Goal: Information Seeking & Learning: Learn about a topic

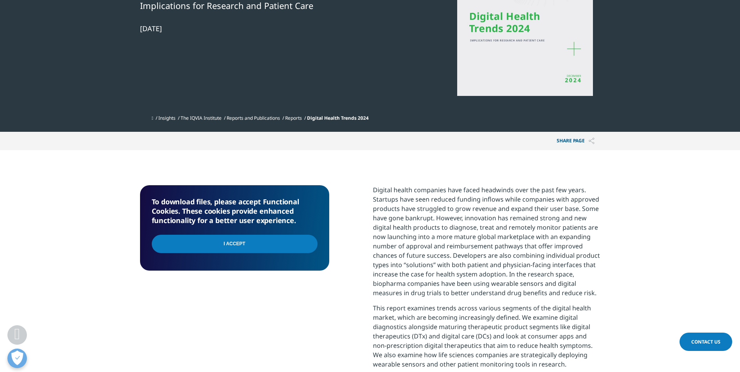
scroll to position [156, 0]
click at [302, 244] on input "I Accept" at bounding box center [235, 243] width 166 height 18
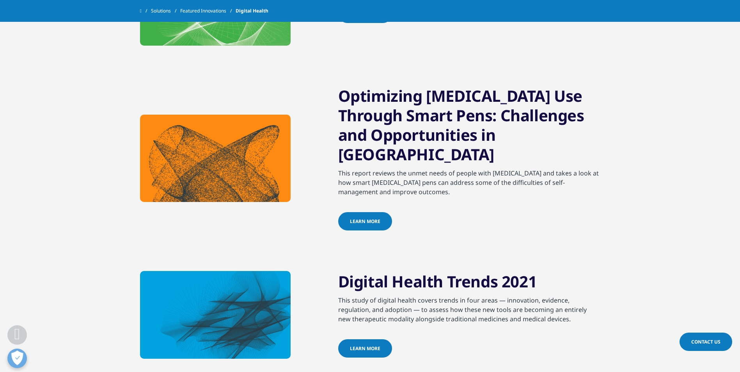
scroll to position [1209, 0]
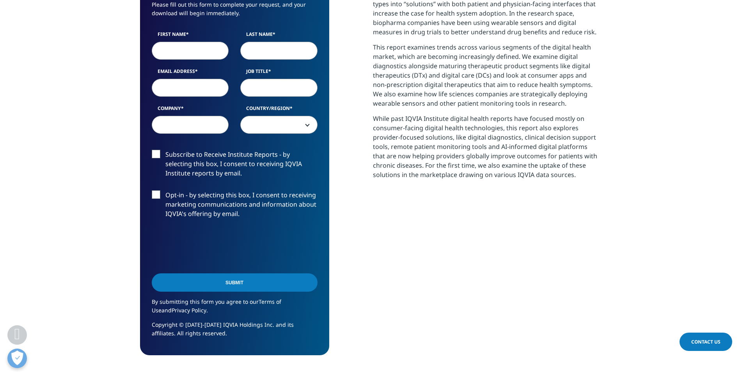
scroll to position [324, 0]
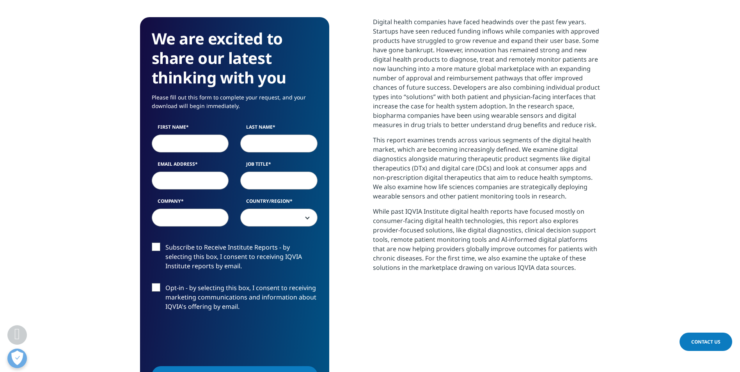
click at [185, 148] on input "First Name" at bounding box center [190, 144] width 77 height 18
type input "William"
type input "WU"
type input "williamwu@hkpc.org"
type input "Hong Kong Productivity Council"
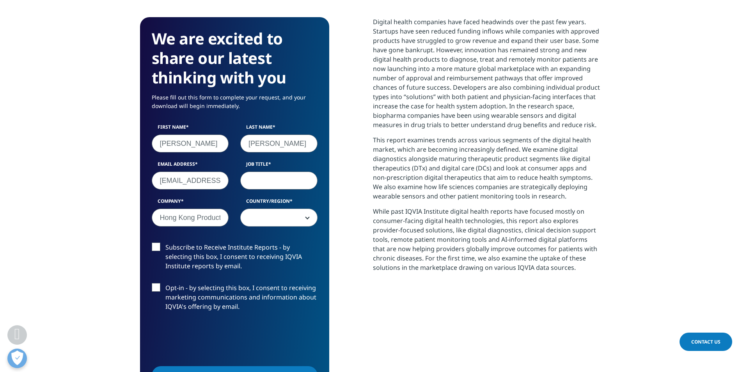
click at [282, 181] on input "Job Title" at bounding box center [278, 181] width 77 height 18
type input "Sr. Consultant"
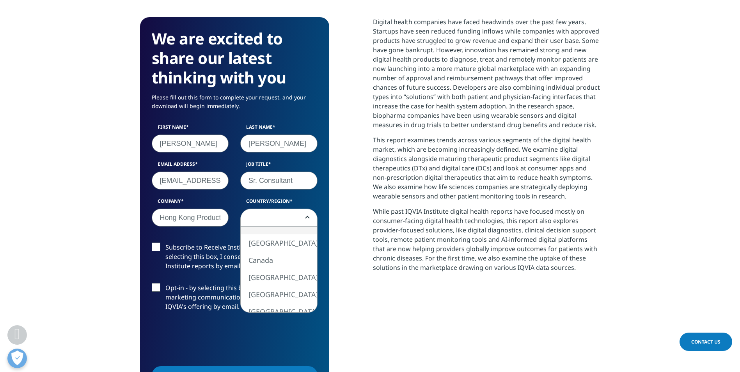
click at [282, 221] on span at bounding box center [279, 218] width 76 height 18
click at [271, 215] on span at bounding box center [279, 218] width 76 height 18
select select "Hong Kong SAR China"
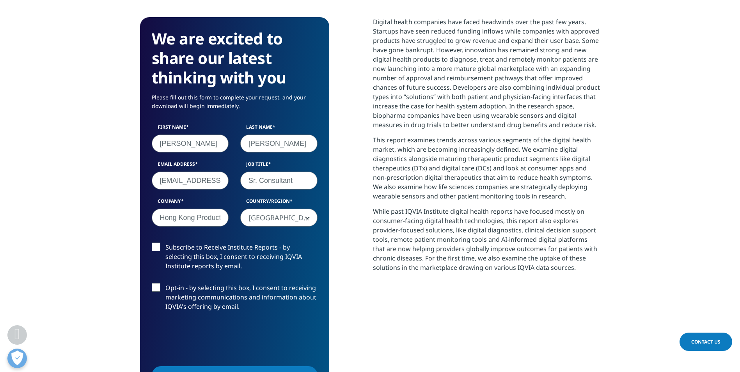
click at [156, 244] on label "Subscribe to Receive Institute Reports - by selecting this box, I consent to re…" at bounding box center [235, 259] width 166 height 32
click at [165, 243] on input "Subscribe to Receive Institute Reports - by selecting this box, I consent to re…" at bounding box center [165, 243] width 0 height 0
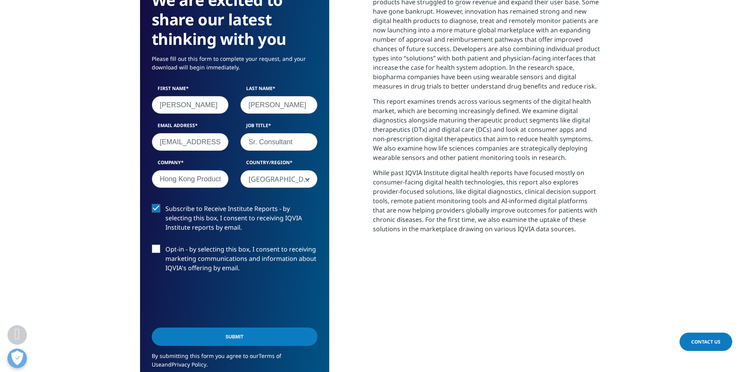
scroll to position [363, 0]
click at [156, 247] on label "Opt-in - by selecting this box, I consent to receiving marketing communications…" at bounding box center [235, 260] width 166 height 32
click at [165, 244] on input "Opt-in - by selecting this box, I consent to receiving marketing communications…" at bounding box center [165, 244] width 0 height 0
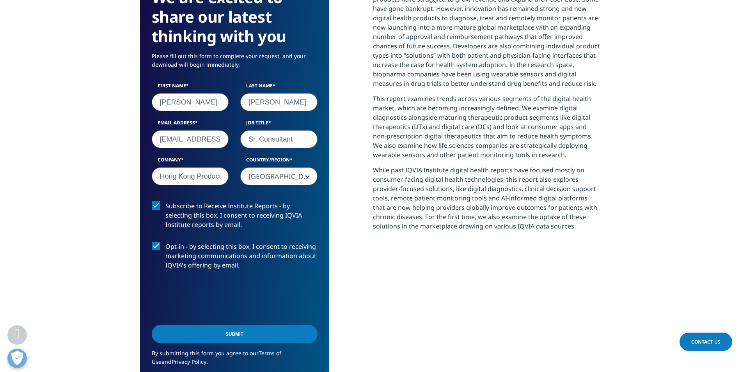
scroll to position [480, 0]
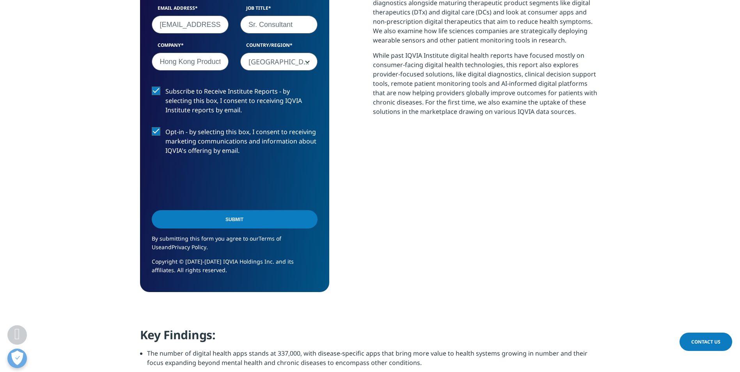
click at [231, 216] on input "Submit" at bounding box center [235, 219] width 166 height 18
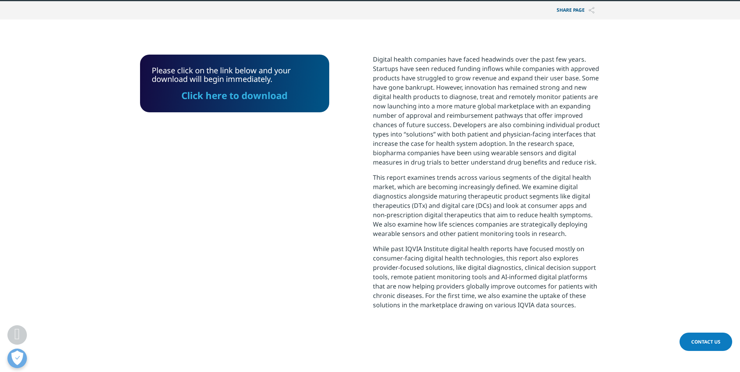
scroll to position [236, 0]
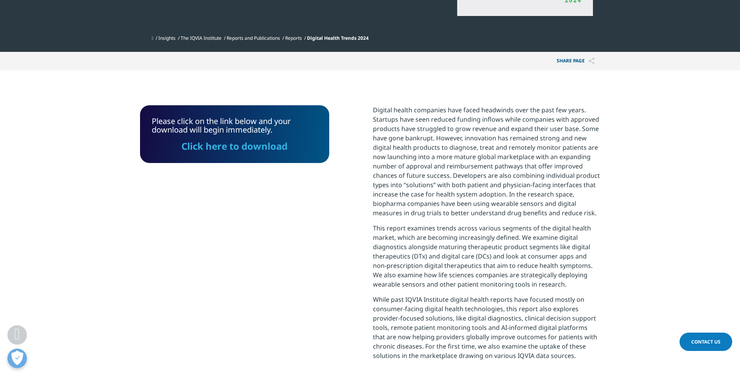
click at [247, 146] on link "Click here to download" at bounding box center [234, 146] width 106 height 13
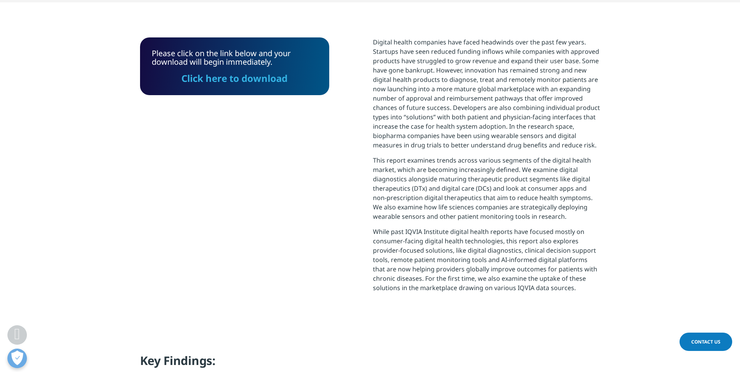
scroll to position [312, 0]
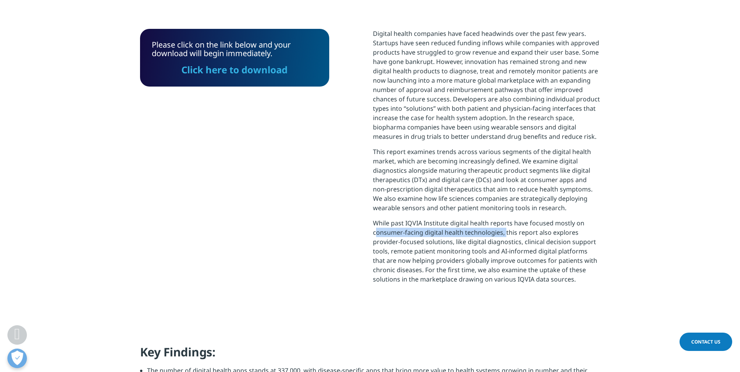
drag, startPoint x: 372, startPoint y: 232, endPoint x: 503, endPoint y: 235, distance: 130.7
click at [503, 235] on p "While past IQVIA Institute digital health reports have focused mostly on consum…" at bounding box center [486, 253] width 227 height 71
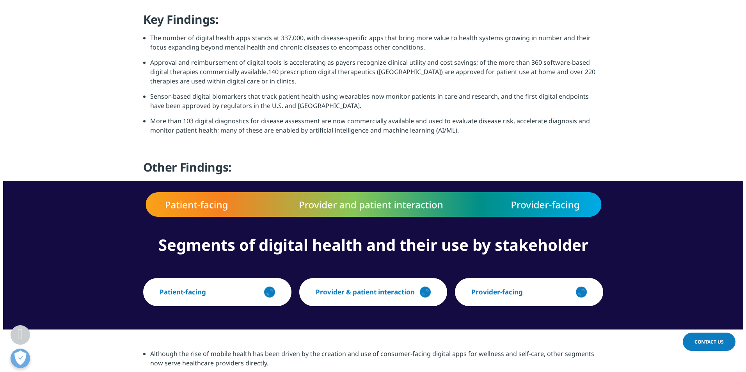
scroll to position [663, 0]
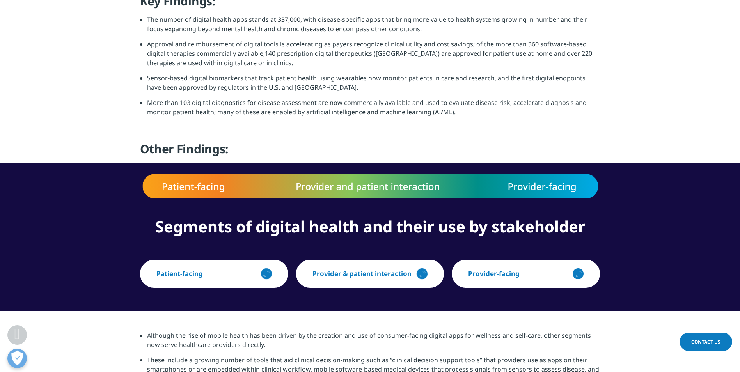
click at [262, 273] on div "button" at bounding box center [267, 274] width 16 height 16
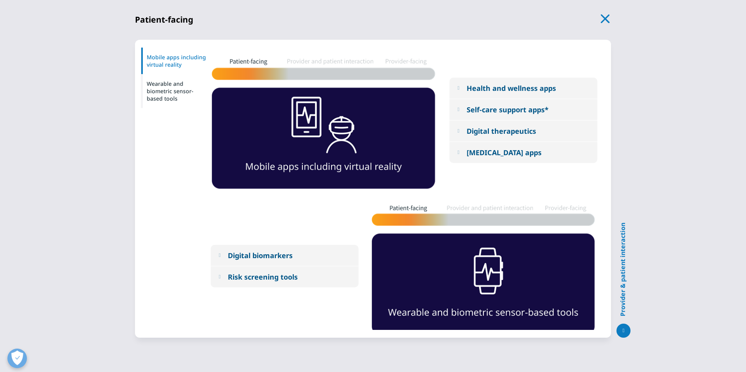
click at [606, 15] on icon "button" at bounding box center [605, 18] width 11 height 11
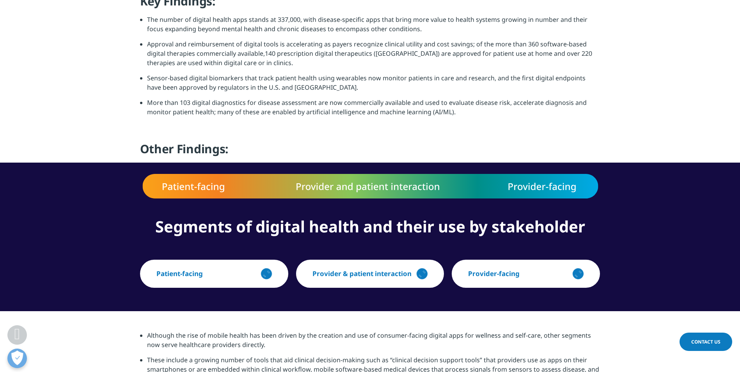
click at [262, 275] on icon "button" at bounding box center [264, 276] width 4 height 4
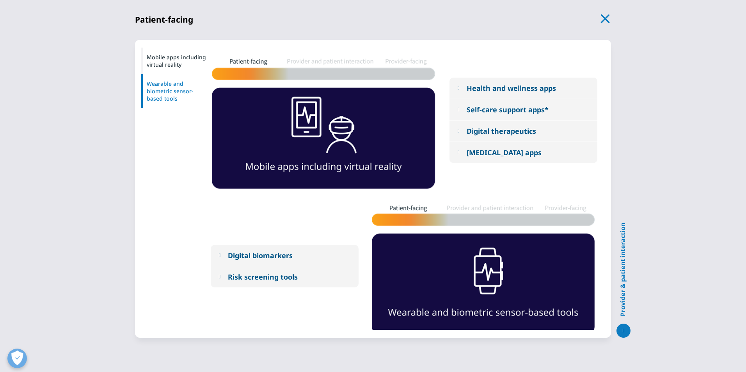
scroll to position [9, 0]
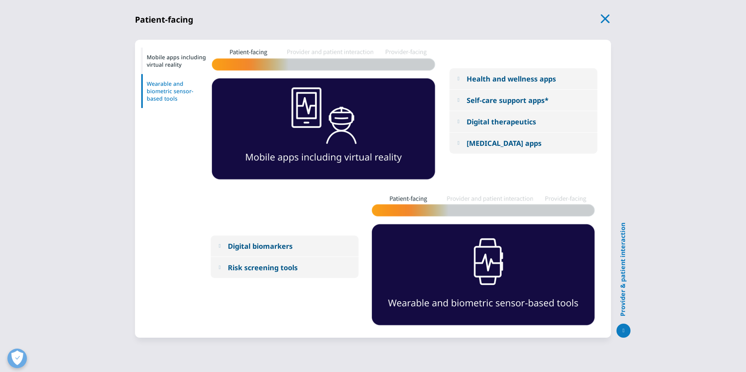
click at [219, 246] on em at bounding box center [219, 245] width 2 height 5
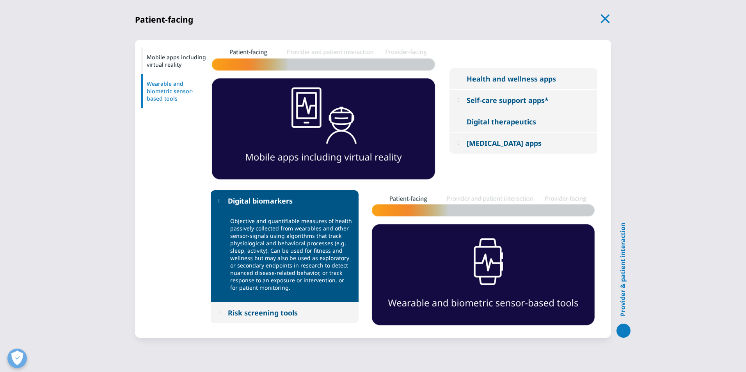
click at [220, 315] on em at bounding box center [219, 312] width 2 height 5
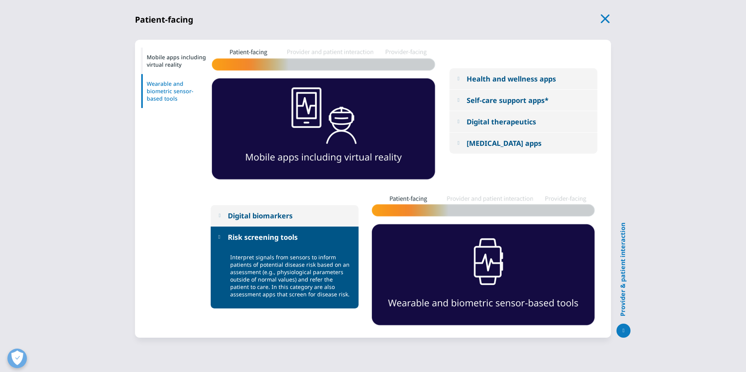
click at [220, 216] on em at bounding box center [219, 215] width 2 height 5
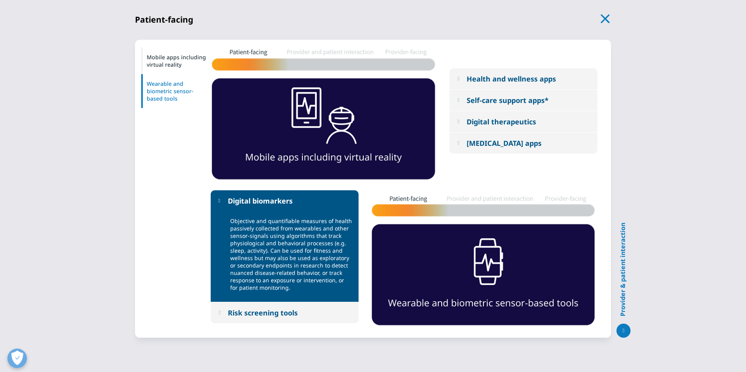
click at [163, 96] on div "Wearable and biometric sensor-based tools" at bounding box center [176, 91] width 70 height 34
click at [168, 57] on div "Mobile apps including virtual reality" at bounding box center [176, 61] width 70 height 27
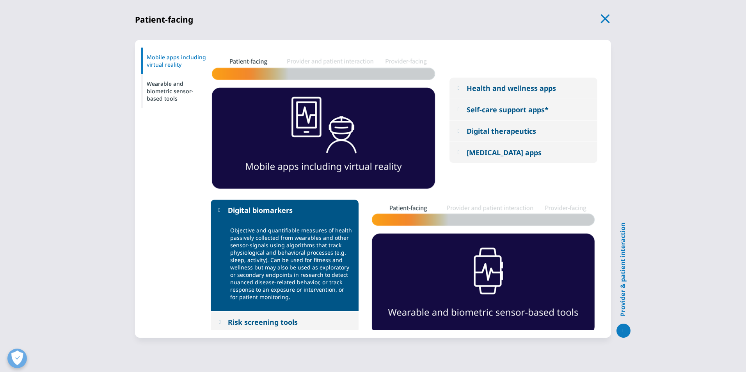
click at [168, 57] on div "Mobile apps including virtual reality" at bounding box center [176, 61] width 70 height 27
click at [174, 92] on div "Wearable and biometric sensor-based tools" at bounding box center [176, 91] width 70 height 34
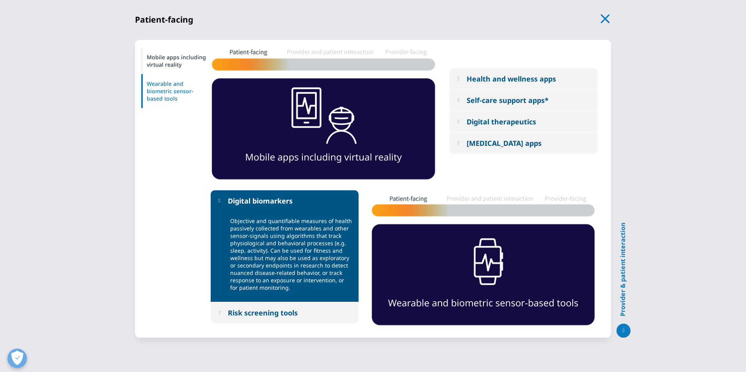
click at [174, 53] on div "Mobile apps including virtual reality" at bounding box center [176, 61] width 70 height 27
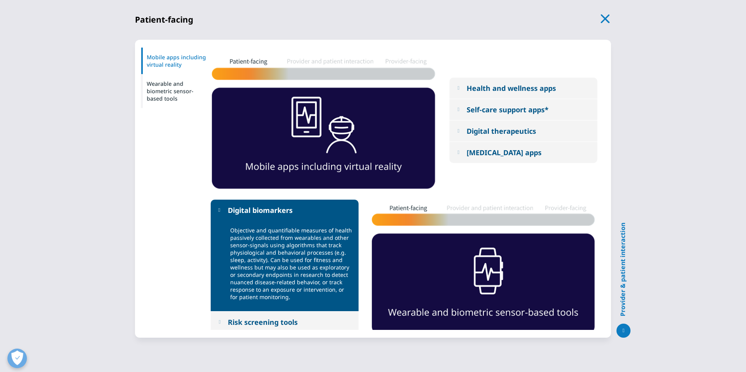
click at [180, 96] on div "Wearable and biometric sensor-based tools" at bounding box center [176, 91] width 70 height 34
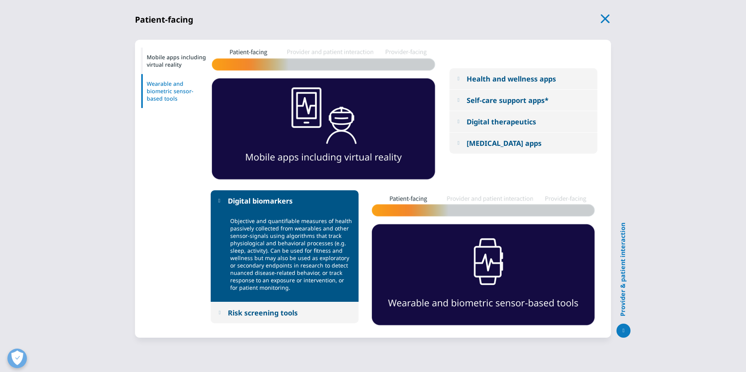
click at [163, 54] on div "Mobile apps including virtual reality" at bounding box center [176, 61] width 70 height 27
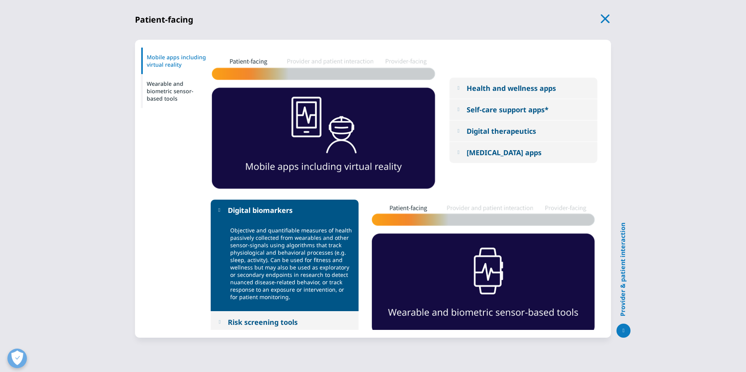
click at [475, 87] on div "Health and wellness apps" at bounding box center [510, 87] width 89 height 9
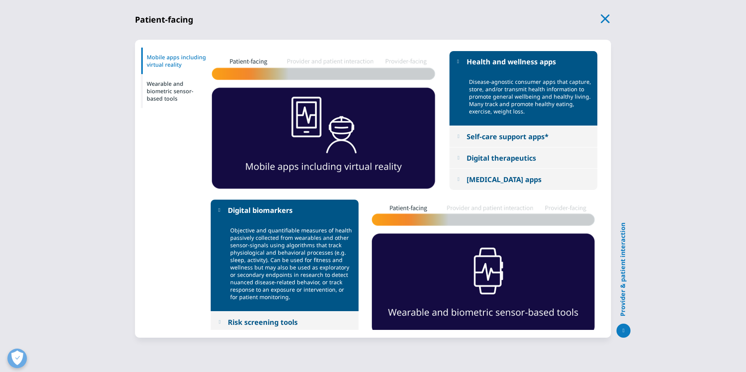
click at [524, 140] on div "Self-care support apps*" at bounding box center [507, 136] width 82 height 9
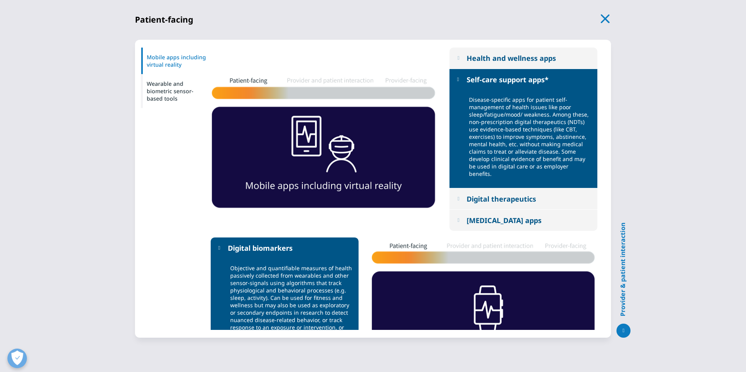
click at [481, 201] on div "Digital therapeutics" at bounding box center [500, 198] width 69 height 9
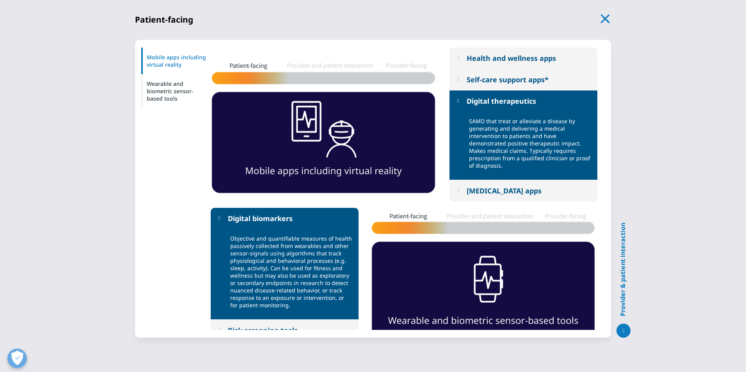
click at [485, 195] on button "[MEDICAL_DATA] apps" at bounding box center [523, 190] width 148 height 21
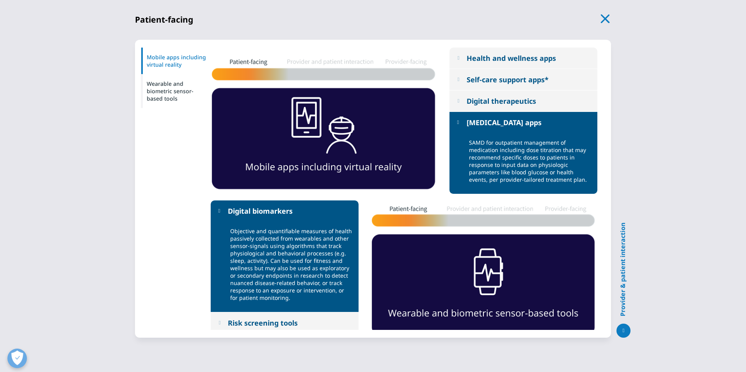
click at [296, 324] on div "Risk screening tools" at bounding box center [263, 322] width 70 height 9
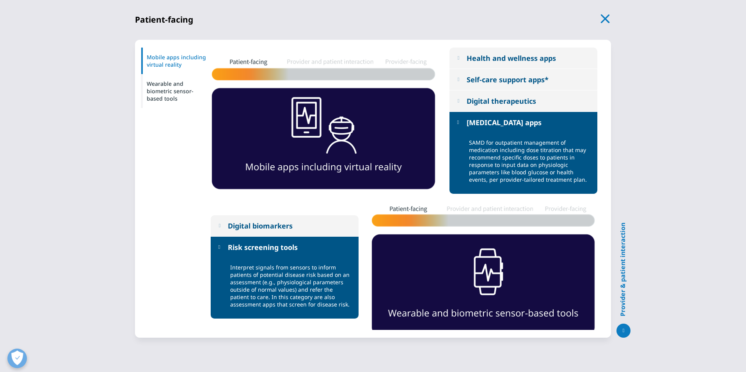
click at [603, 21] on icon "button" at bounding box center [605, 18] width 9 height 9
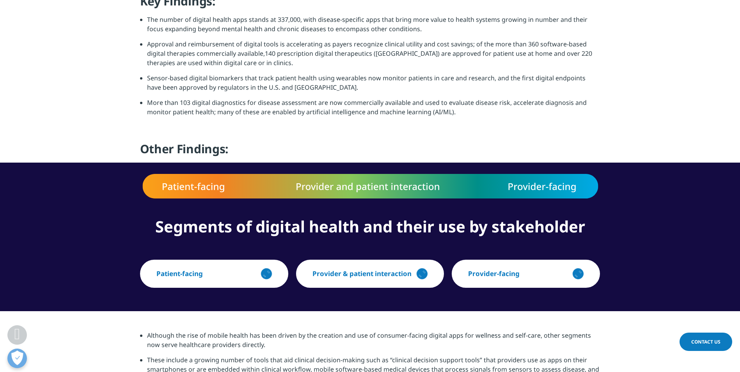
click at [577, 276] on icon "button" at bounding box center [576, 276] width 4 height 4
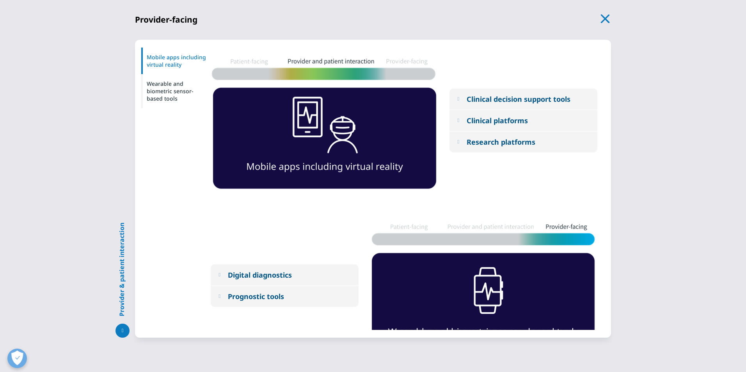
click at [169, 59] on div "Mobile apps including virtual reality" at bounding box center [176, 61] width 70 height 27
click at [465, 101] on button "Clinical decision support tools" at bounding box center [523, 99] width 148 height 21
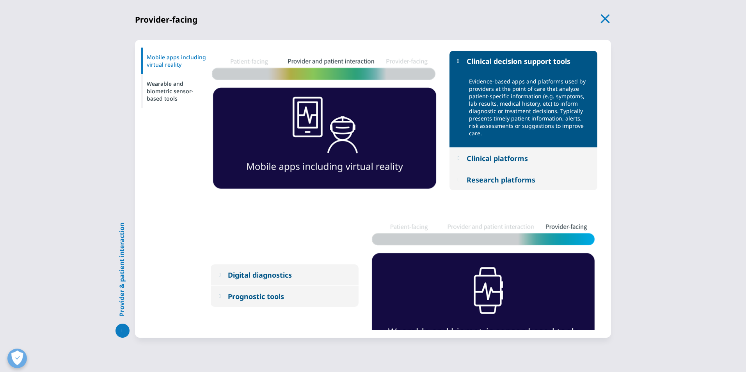
click at [493, 160] on div "Clinical platforms" at bounding box center [496, 158] width 61 height 9
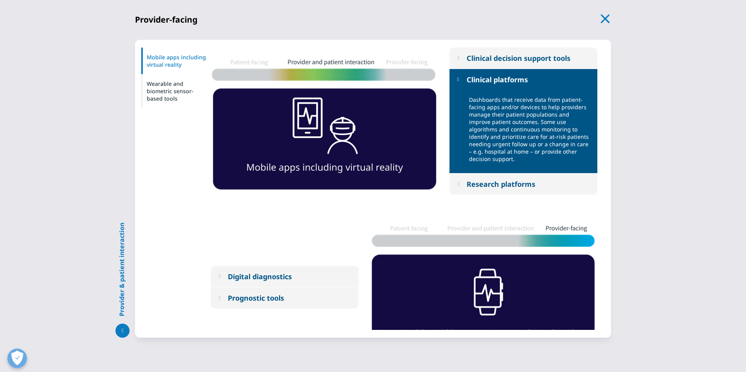
click at [499, 188] on div "Research platforms" at bounding box center [500, 183] width 69 height 9
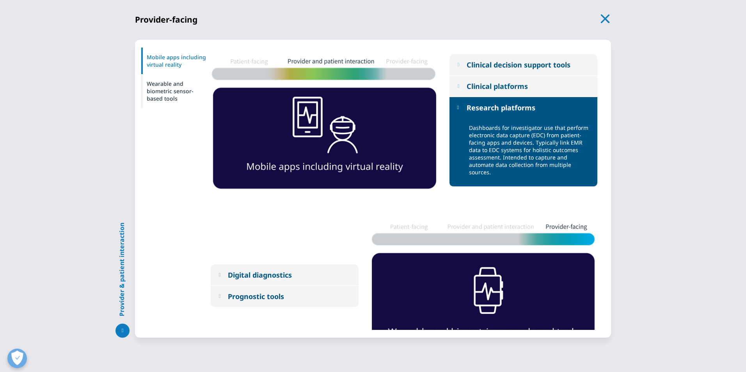
click at [488, 86] on div "Clinical platforms" at bounding box center [496, 86] width 61 height 9
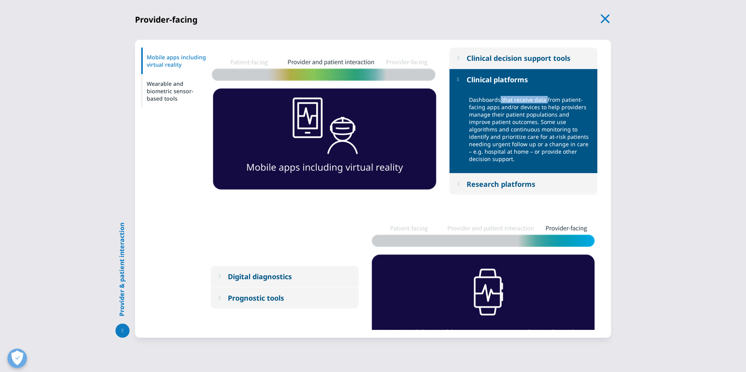
drag, startPoint x: 500, startPoint y: 101, endPoint x: 546, endPoint y: 98, distance: 46.1
click at [546, 98] on p "Dashboards that receive data from patient-facing apps and/or devices to help pr…" at bounding box center [530, 131] width 123 height 71
drag, startPoint x: 480, startPoint y: 106, endPoint x: 555, endPoint y: 112, distance: 75.1
click at [567, 110] on p "Dashboards that receive data from patient-facing apps and/or devices to help pr…" at bounding box center [530, 131] width 123 height 71
drag, startPoint x: 494, startPoint y: 117, endPoint x: 551, endPoint y: 117, distance: 56.9
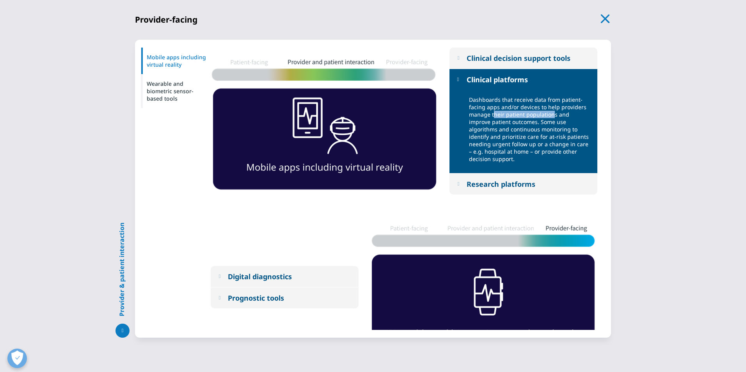
click at [551, 117] on p "Dashboards that receive data from patient-facing apps and/or devices to help pr…" at bounding box center [530, 131] width 123 height 71
click at [514, 183] on div "Research platforms" at bounding box center [500, 183] width 69 height 9
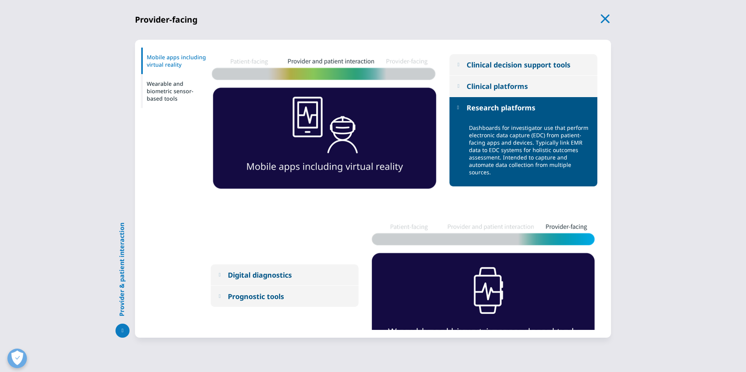
click at [233, 274] on div "Digital diagnostics" at bounding box center [260, 274] width 64 height 9
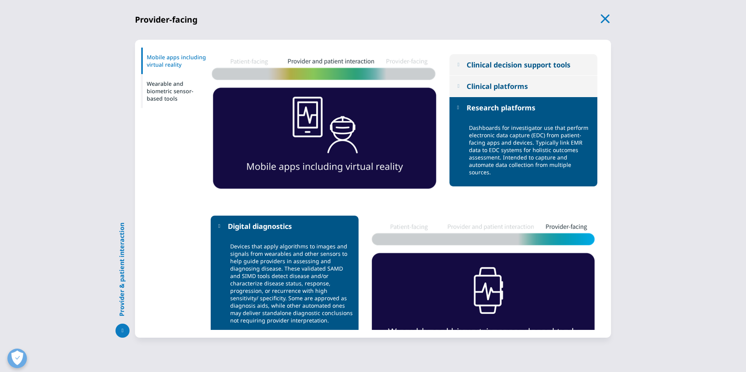
click at [160, 90] on div "Wearable and biometric sensor-based tools" at bounding box center [176, 91] width 70 height 34
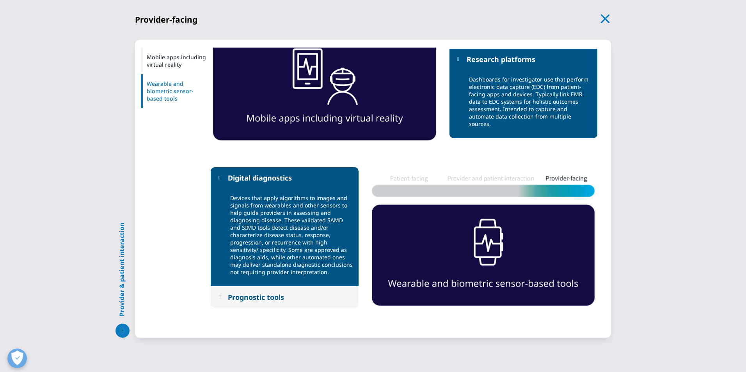
click at [288, 241] on p "Devices that apply algorithms to images and signals from wearables and other se…" at bounding box center [291, 237] width 123 height 86
click at [262, 299] on div "Prognostic tools" at bounding box center [256, 297] width 56 height 9
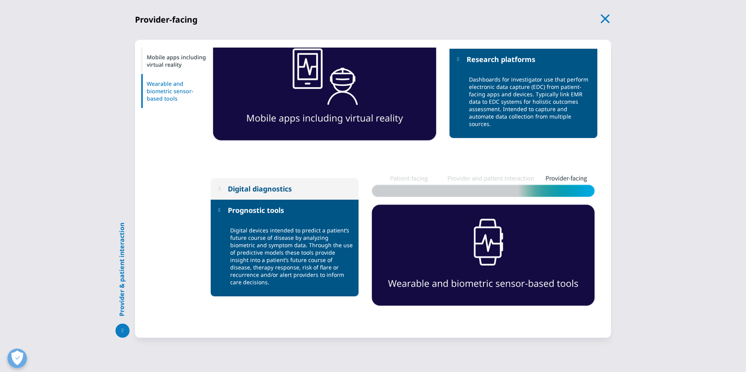
click at [605, 17] on icon "button" at bounding box center [605, 18] width 11 height 11
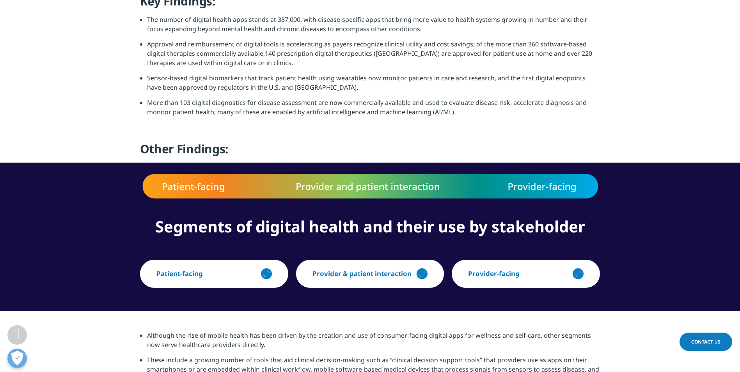
click at [421, 278] on div "button" at bounding box center [423, 274] width 16 height 16
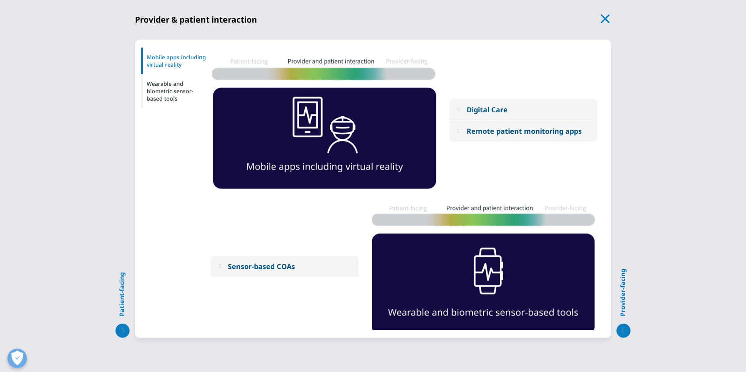
click at [176, 57] on div "Mobile apps including virtual reality" at bounding box center [176, 61] width 70 height 27
click at [506, 113] on div "Digital Care" at bounding box center [486, 109] width 41 height 9
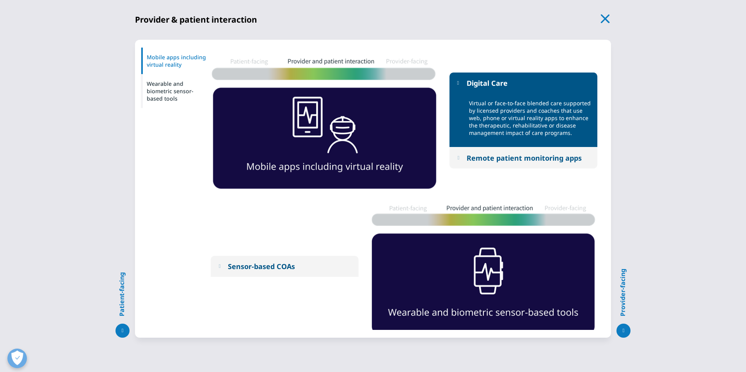
click at [506, 103] on p "Virtual or face-to-face blended care supported by licensed providers and coache…" at bounding box center [530, 120] width 123 height 42
drag, startPoint x: 477, startPoint y: 104, endPoint x: 567, endPoint y: 103, distance: 89.7
click at [567, 103] on p "Virtual or face-to-face blended care supported by licensed providers and coache…" at bounding box center [530, 120] width 123 height 42
click at [519, 158] on div "Remote patient monitoring apps" at bounding box center [523, 157] width 115 height 9
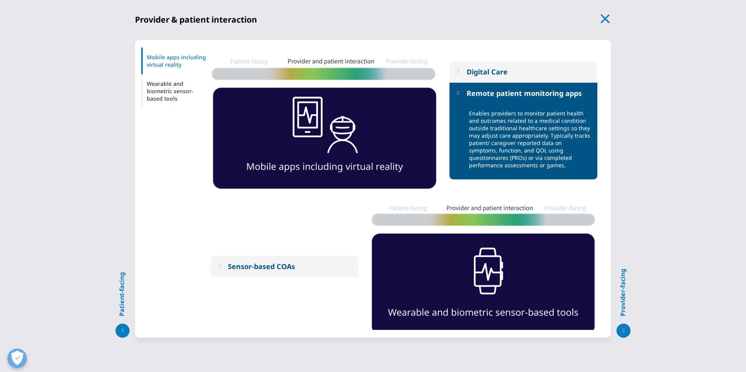
click at [241, 267] on div "Sensor-based COAs" at bounding box center [261, 266] width 67 height 9
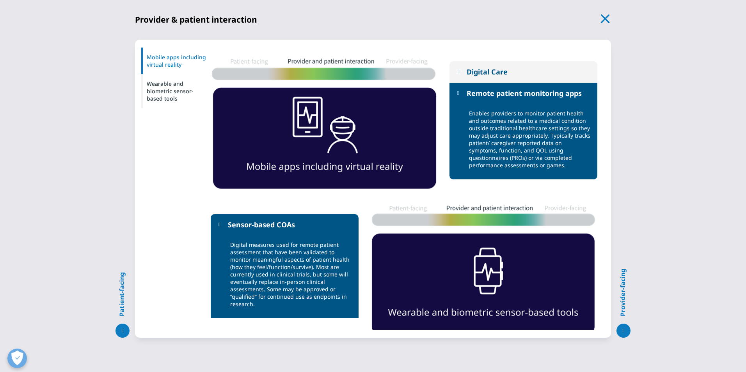
click at [166, 95] on div "Wearable and biometric sensor-based tools" at bounding box center [176, 91] width 70 height 34
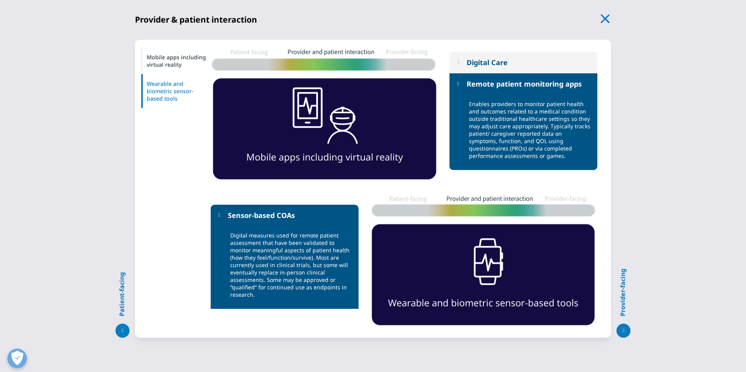
click at [628, 335] on div "button" at bounding box center [623, 331] width 14 height 14
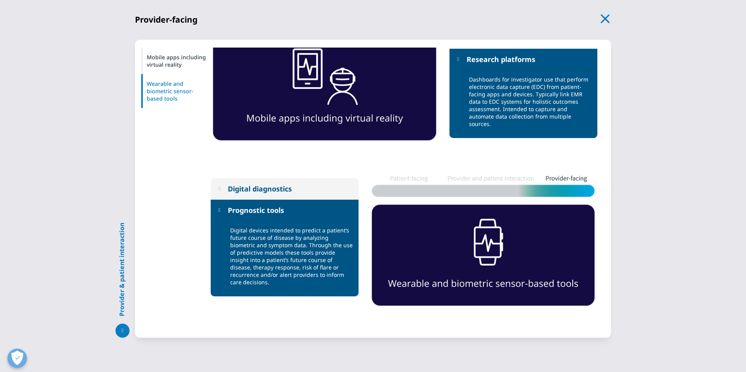
drag, startPoint x: 288, startPoint y: 188, endPoint x: 283, endPoint y: 209, distance: 21.6
click at [287, 188] on div "Digital diagnostics" at bounding box center [260, 188] width 64 height 9
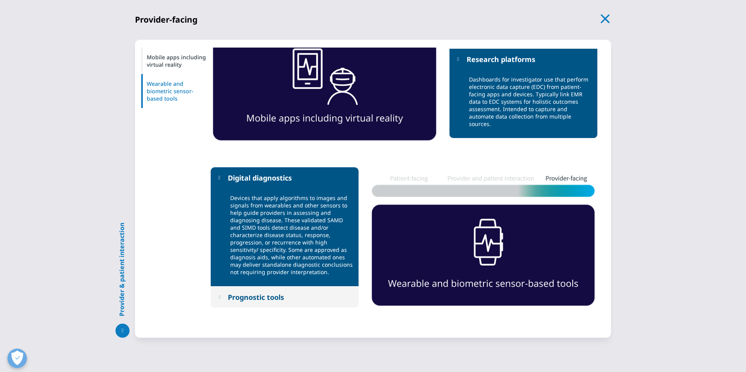
click at [291, 298] on button "Prognostic tools" at bounding box center [285, 297] width 148 height 21
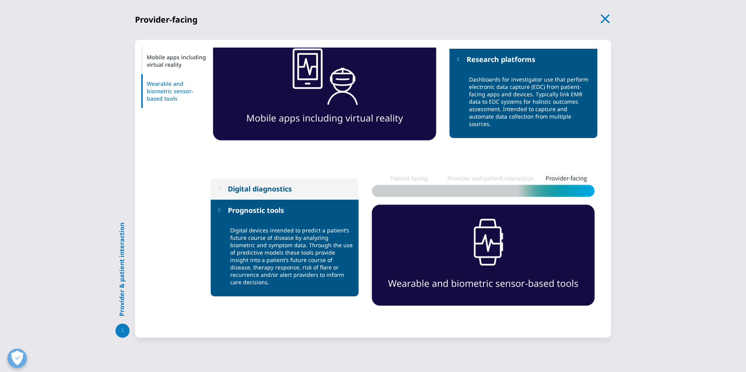
drag, startPoint x: 607, startPoint y: 16, endPoint x: 577, endPoint y: 55, distance: 49.8
click at [607, 16] on icon "button" at bounding box center [605, 18] width 9 height 9
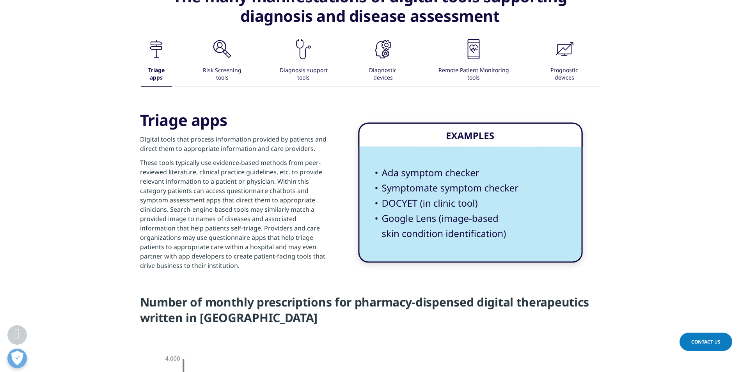
scroll to position [1131, 0]
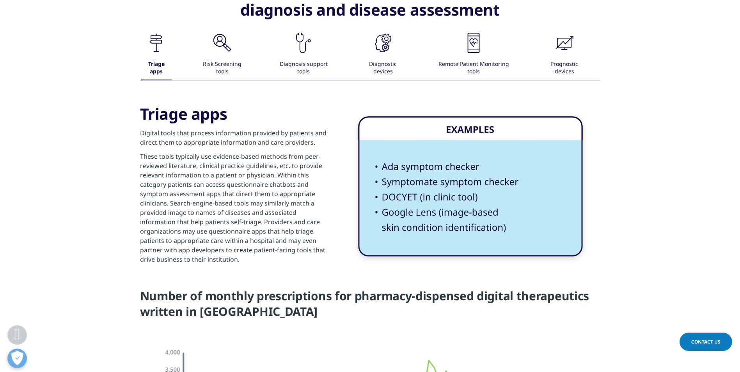
drag, startPoint x: 154, startPoint y: 38, endPoint x: 620, endPoint y: 82, distance: 468.5
click at [620, 82] on div "The many manifestations of digital tools supporting diagnosis and disease asses…" at bounding box center [370, 124] width 740 height 327
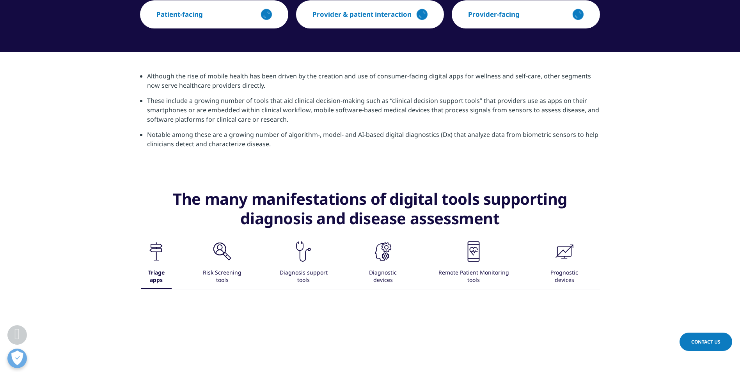
scroll to position [936, 0]
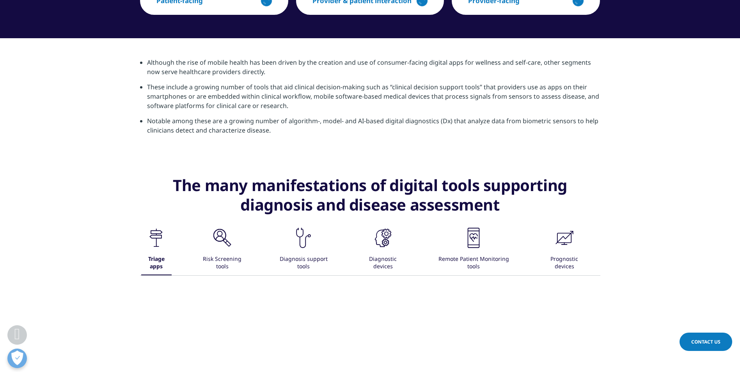
click at [480, 98] on li "These include a growing number of tools that aid clinical decision-making such …" at bounding box center [373, 99] width 453 height 34
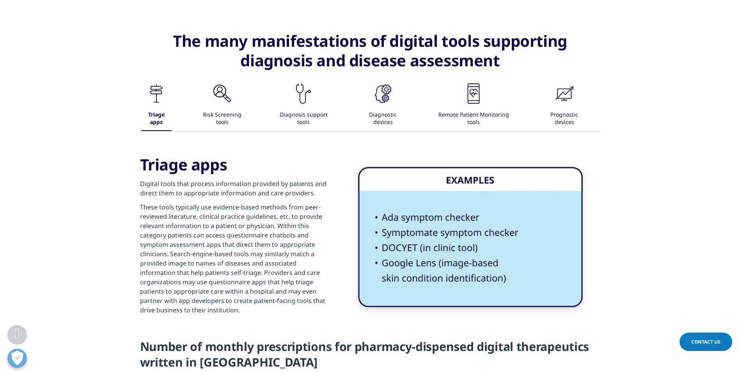
scroll to position [1092, 0]
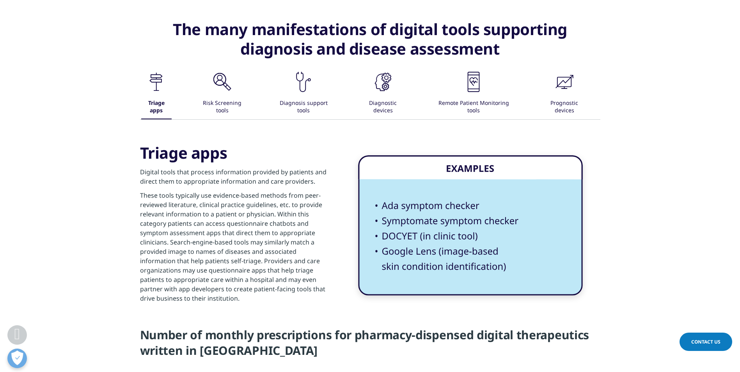
click at [399, 197] on img at bounding box center [470, 225] width 228 height 146
click at [256, 296] on p "These tools typically use evidence-based methods from peer-reviewed literature,…" at bounding box center [234, 249] width 189 height 117
click at [254, 293] on p "These tools typically use evidence-based methods from peer-reviewed literature,…" at bounding box center [234, 249] width 189 height 117
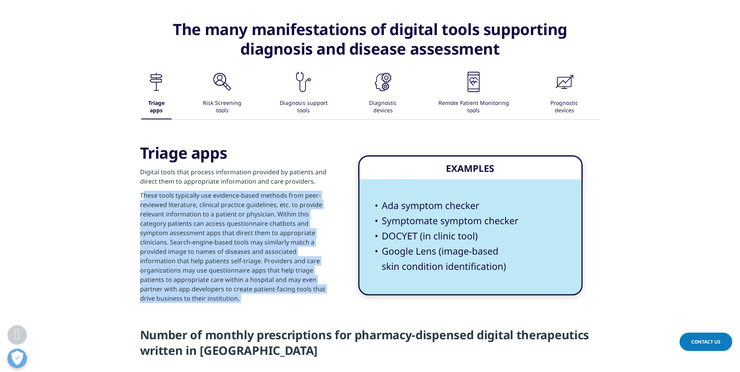
click at [254, 293] on p "These tools typically use evidence-based methods from peer-reviewed literature,…" at bounding box center [234, 249] width 189 height 117
drag, startPoint x: 254, startPoint y: 293, endPoint x: 188, endPoint y: 246, distance: 80.2
click at [188, 246] on p "These tools typically use evidence-based methods from peer-reviewed literature,…" at bounding box center [234, 249] width 189 height 117
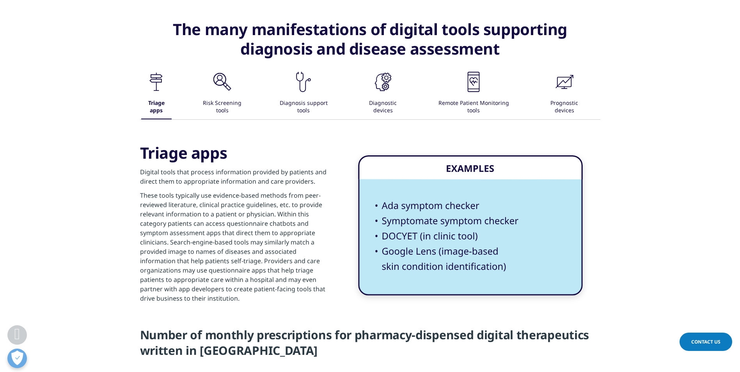
click at [156, 82] on icon at bounding box center [156, 86] width 1 height 9
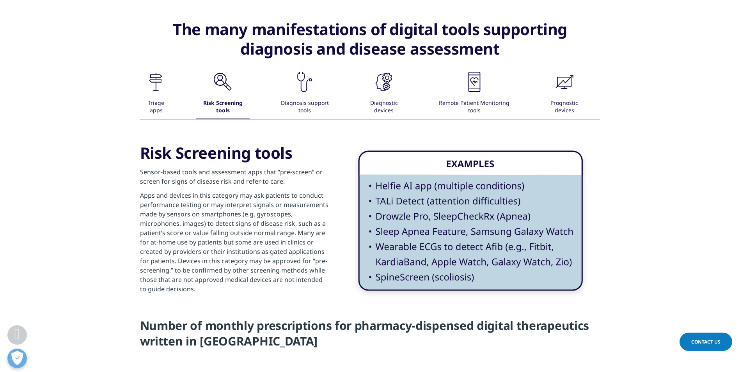
click at [152, 82] on icon at bounding box center [155, 81] width 12 height 4
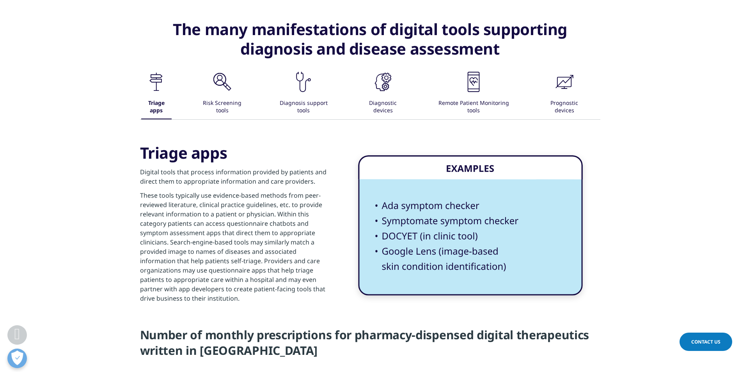
click at [442, 216] on img at bounding box center [470, 225] width 228 height 146
click at [162, 78] on icon at bounding box center [157, 76] width 12 height 4
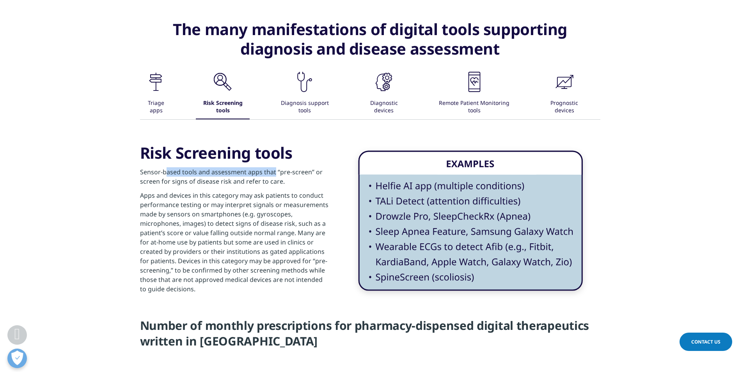
drag, startPoint x: 163, startPoint y: 163, endPoint x: 271, endPoint y: 162, distance: 107.3
click at [271, 167] on p "Sensor-based tools and assessment apps that “pre-screen” or screen for signs of…" at bounding box center [234, 178] width 189 height 23
click at [221, 199] on p "Apps and devices in this category may ask patients to conduct performance testi…" at bounding box center [234, 245] width 189 height 108
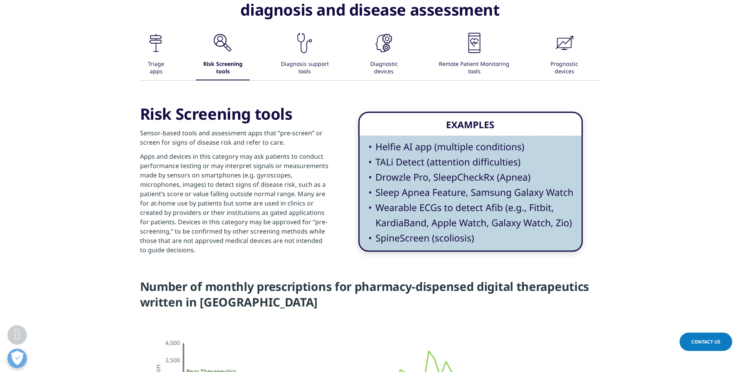
click at [168, 46] on icon ".cls-1{fill:#231f20;}" at bounding box center [155, 42] width 23 height 23
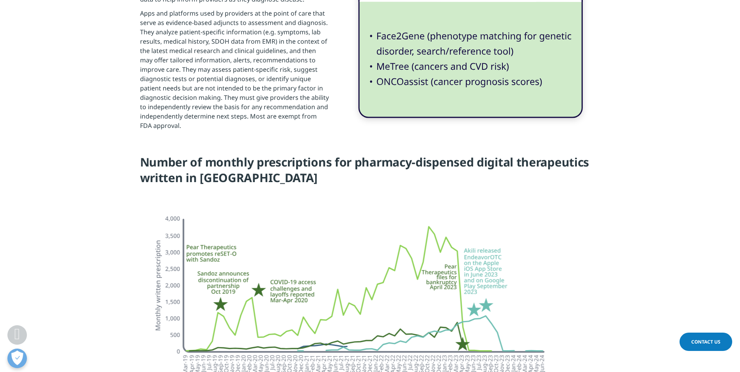
scroll to position [1326, 0]
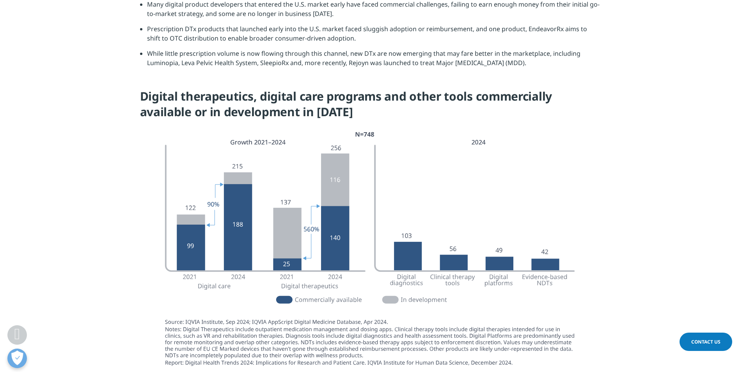
scroll to position [1716, 0]
